Goal: Information Seeking & Learning: Stay updated

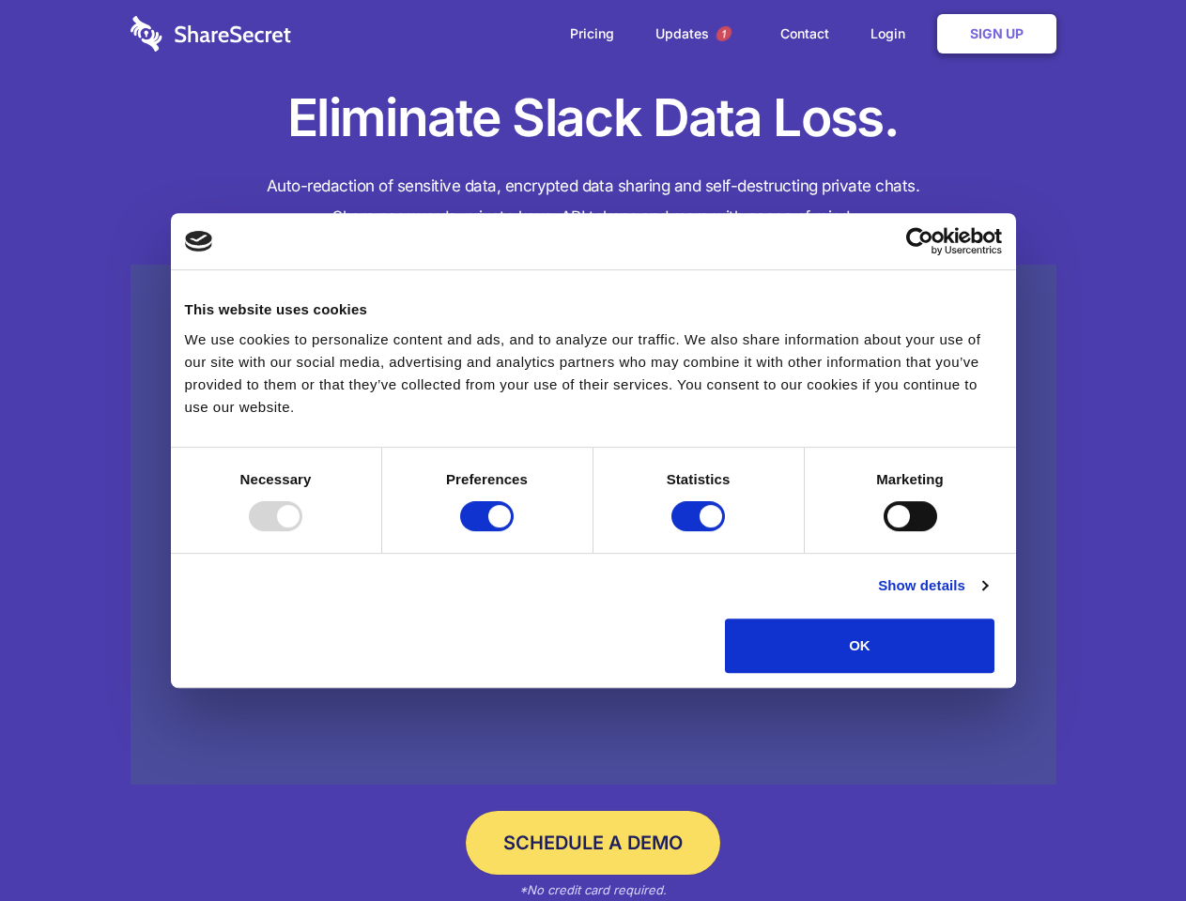
click at [302, 531] on div at bounding box center [276, 516] width 54 height 30
click at [513, 531] on input "Preferences" at bounding box center [487, 516] width 54 height 30
checkbox input "false"
click at [700, 531] on input "Statistics" at bounding box center [698, 516] width 54 height 30
checkbox input "false"
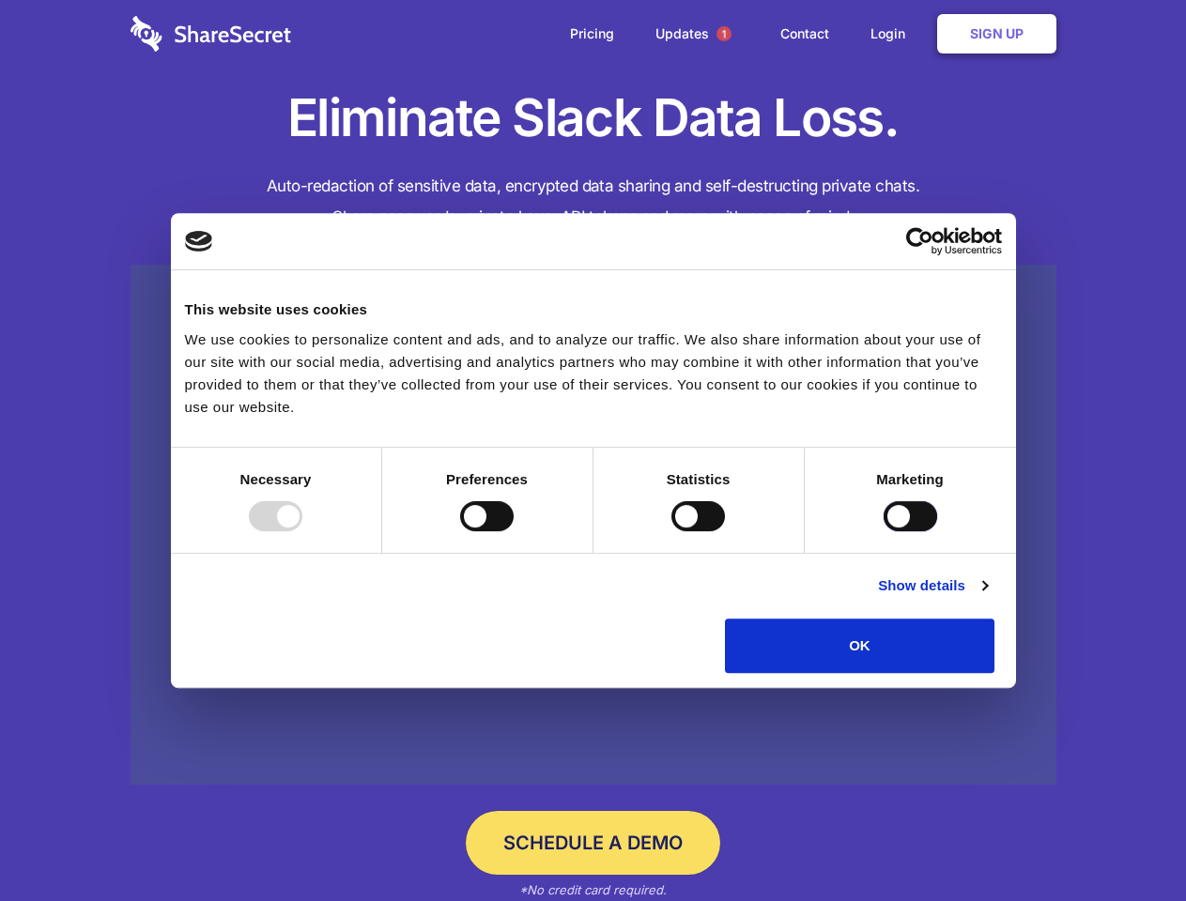
click at [883, 531] on input "Marketing" at bounding box center [910, 516] width 54 height 30
checkbox input "true"
click at [987, 597] on link "Show details" at bounding box center [932, 585] width 109 height 23
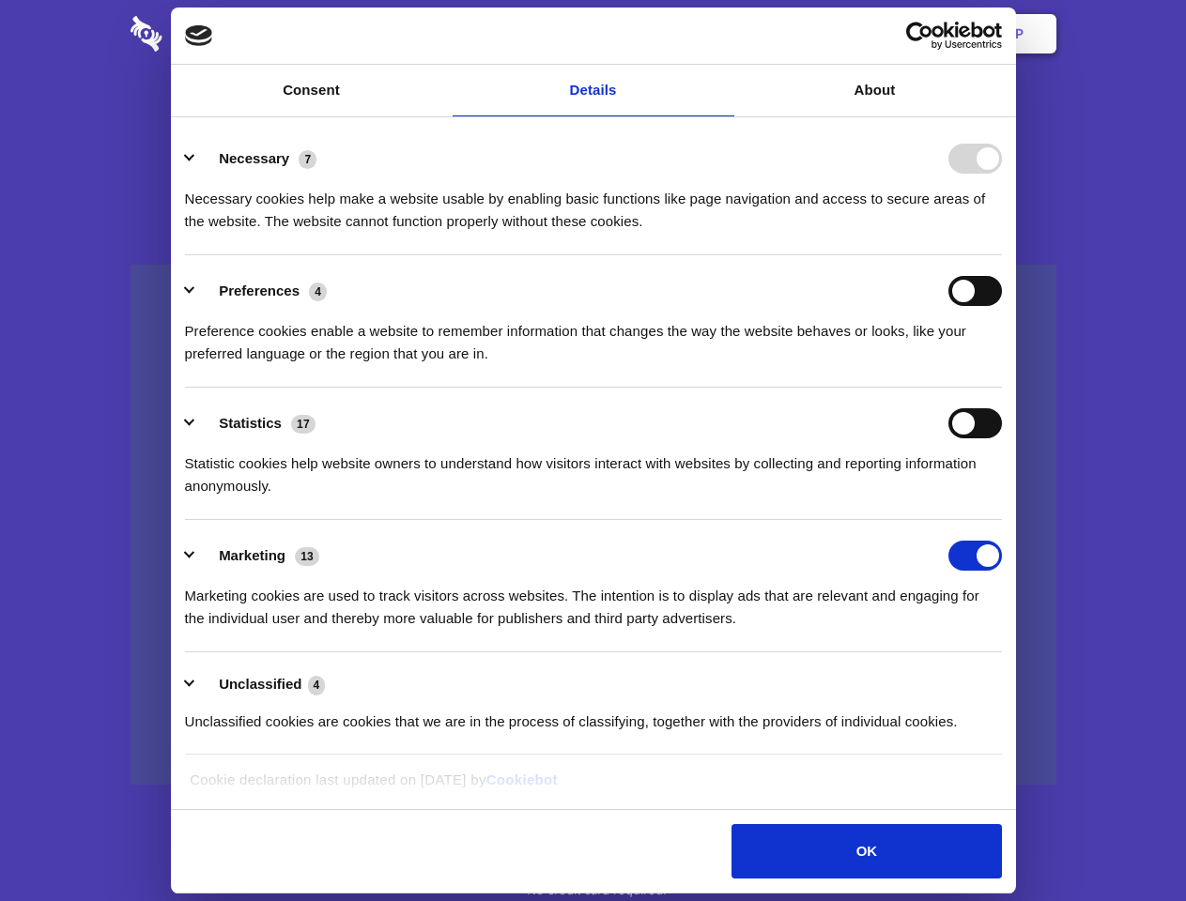
click at [1010, 680] on ul "Necessary 7 Necessary cookies help make a website usable by enabling basic func…" at bounding box center [593, 439] width 834 height 633
click at [723, 34] on span "1" at bounding box center [723, 33] width 15 height 15
